Goal: Use online tool/utility: Utilize a website feature to perform a specific function

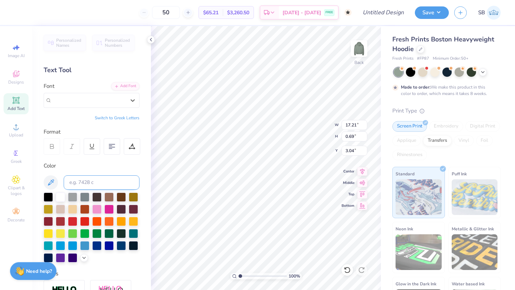
scroll to position [58, 0]
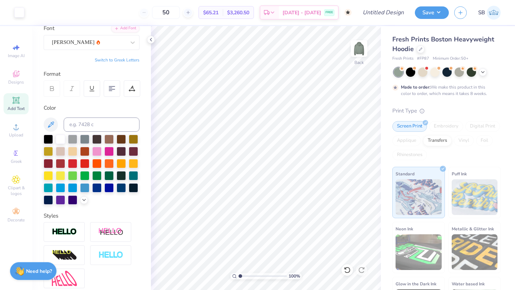
click at [17, 111] on span "Add Text" at bounding box center [16, 109] width 17 height 6
type textarea "X"
type input "2.37"
type input "0.69"
type input "0.78"
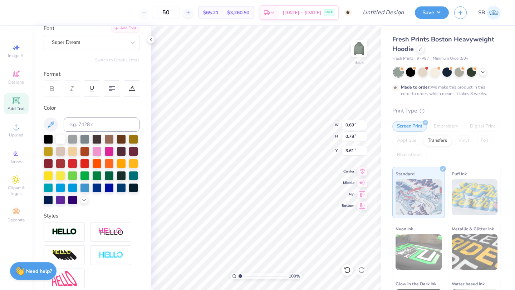
type input "3.00"
drag, startPoint x: 243, startPoint y: 276, endPoint x: 254, endPoint y: 276, distance: 11.8
click at [254, 276] on input "range" at bounding box center [263, 276] width 48 height 6
type input "3.97"
type input "0.94"
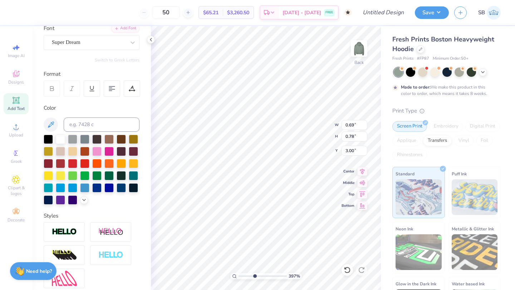
type input "1.06"
type input "2.85"
click at [94, 44] on div "Super Dream" at bounding box center [88, 42] width 75 height 11
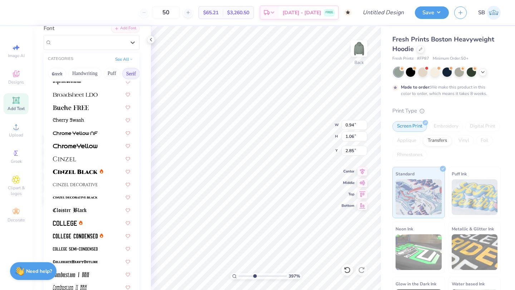
scroll to position [122, 0]
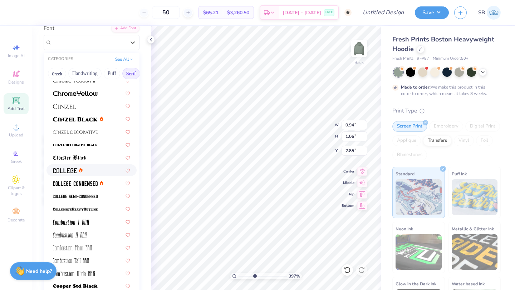
click at [65, 172] on img at bounding box center [65, 170] width 24 height 5
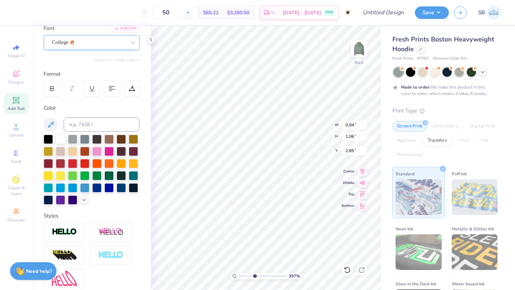
click at [86, 43] on div "College" at bounding box center [88, 42] width 75 height 11
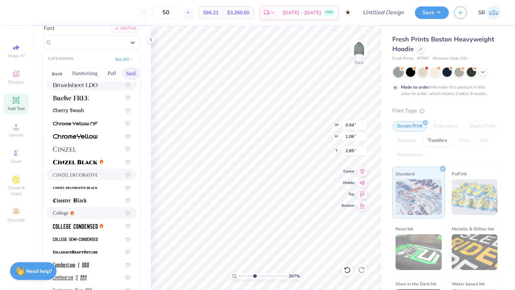
scroll to position [105, 0]
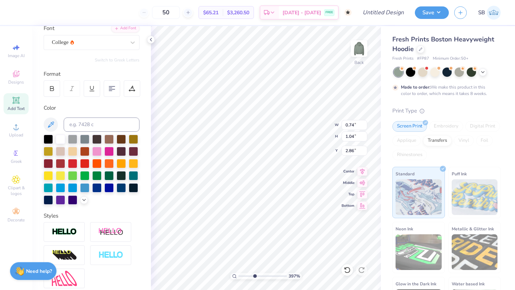
type input "0.74"
type input "1.04"
type input "2.86"
click at [77, 38] on div at bounding box center [89, 43] width 74 height 10
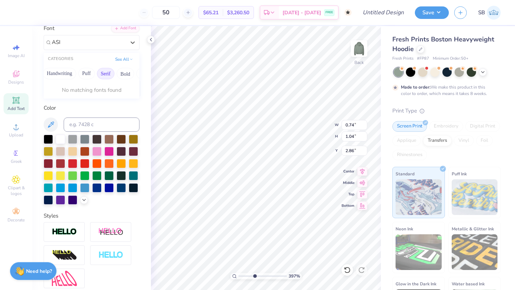
click at [106, 73] on button "Serif" at bounding box center [106, 73] width 18 height 11
click at [64, 95] on span "[PERSON_NAME]" at bounding box center [73, 99] width 40 height 8
type input "ASI"
type input "0.93"
type input "1.08"
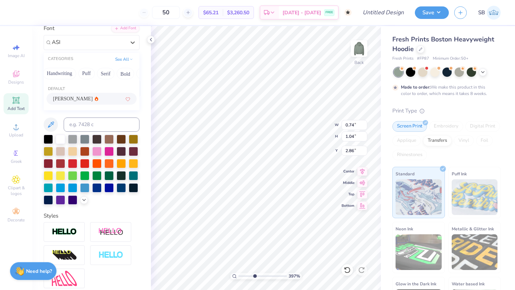
type input "2.84"
type input "0.66"
type input "0.77"
type input "3.00"
type input "0.42"
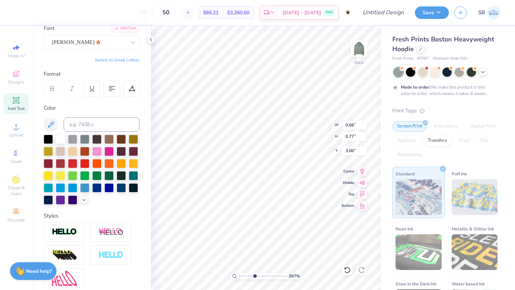
type input "0.49"
type input "3.14"
click at [152, 37] on icon at bounding box center [151, 40] width 6 height 6
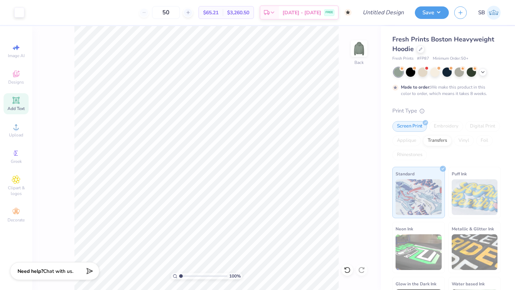
drag, startPoint x: 195, startPoint y: 276, endPoint x: 169, endPoint y: 277, distance: 25.4
type input "1"
click at [179, 277] on input "range" at bounding box center [203, 276] width 48 height 6
